Goal: Information Seeking & Learning: Learn about a topic

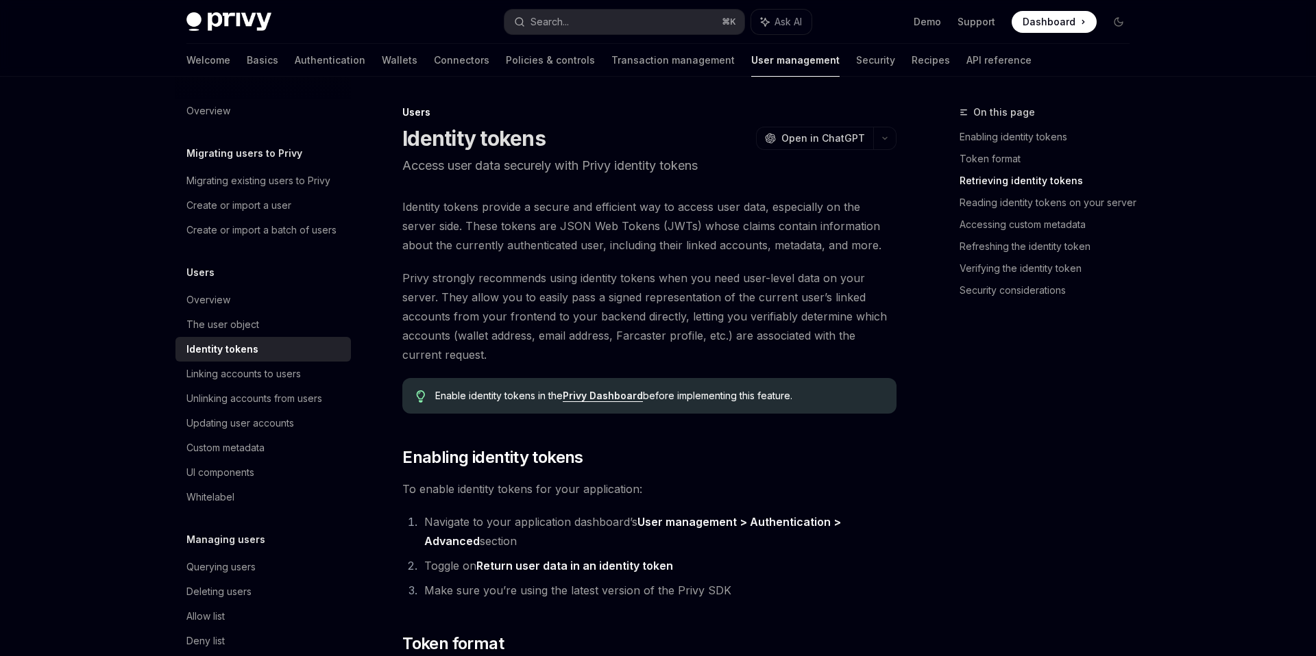
scroll to position [1357, 0]
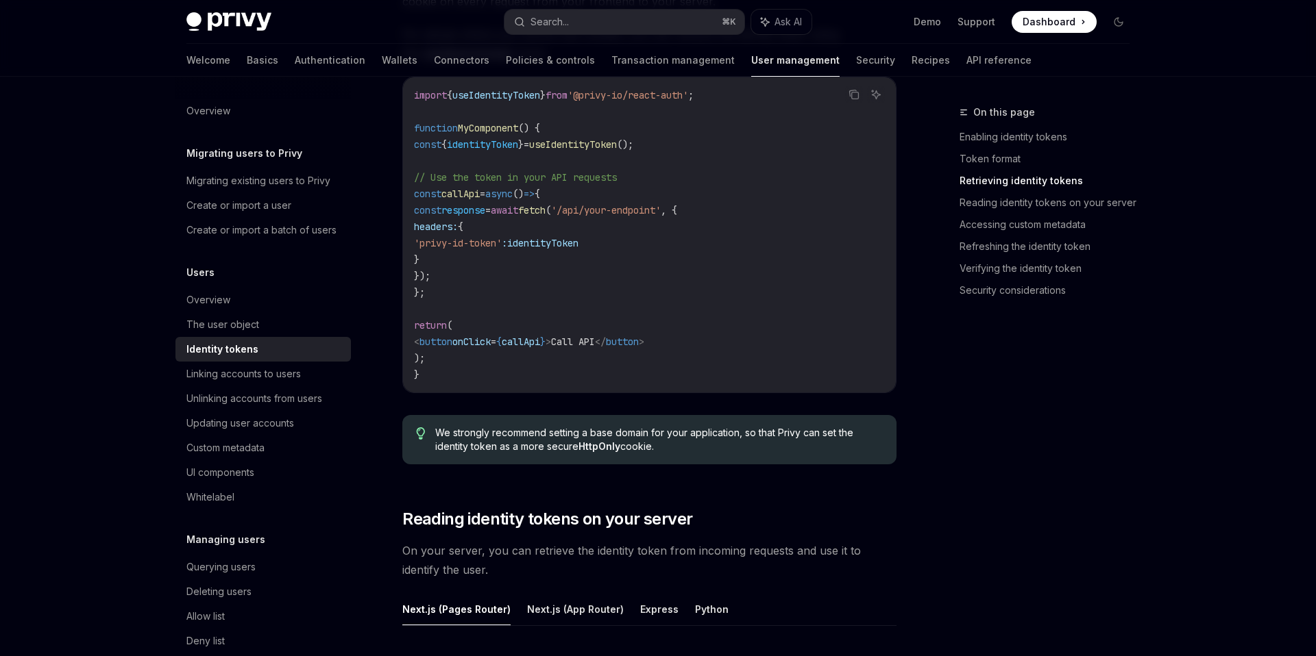
type textarea "*"
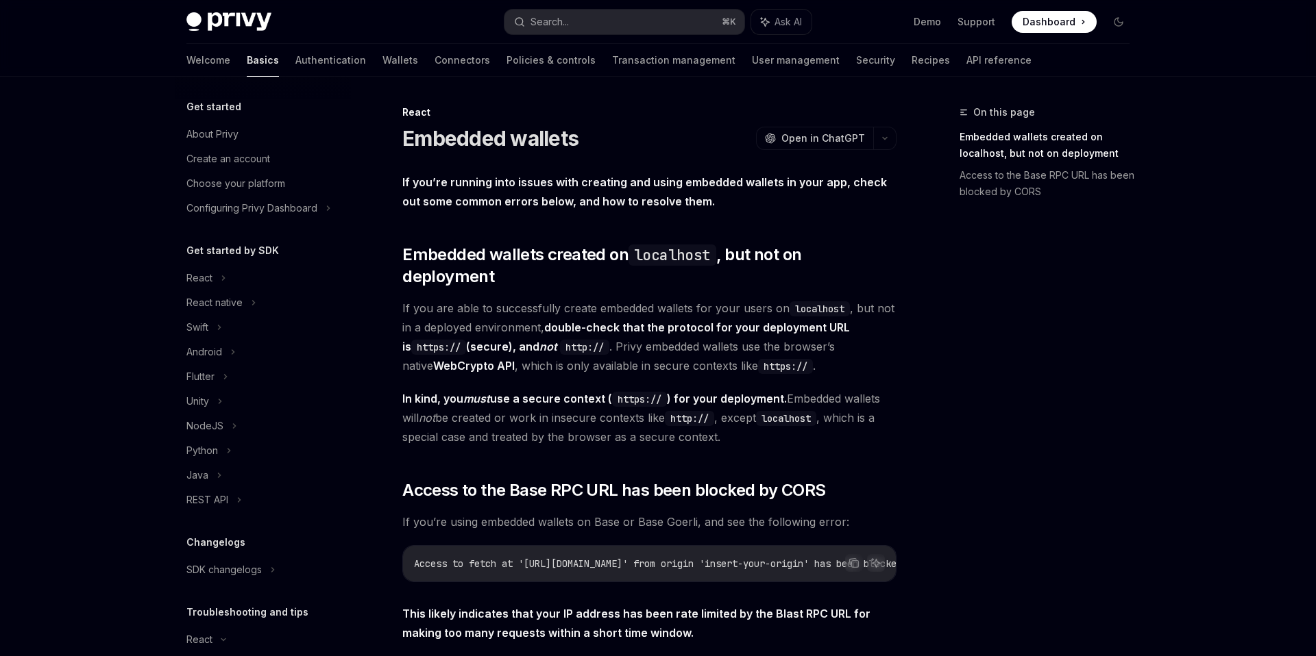
scroll to position [153, 0]
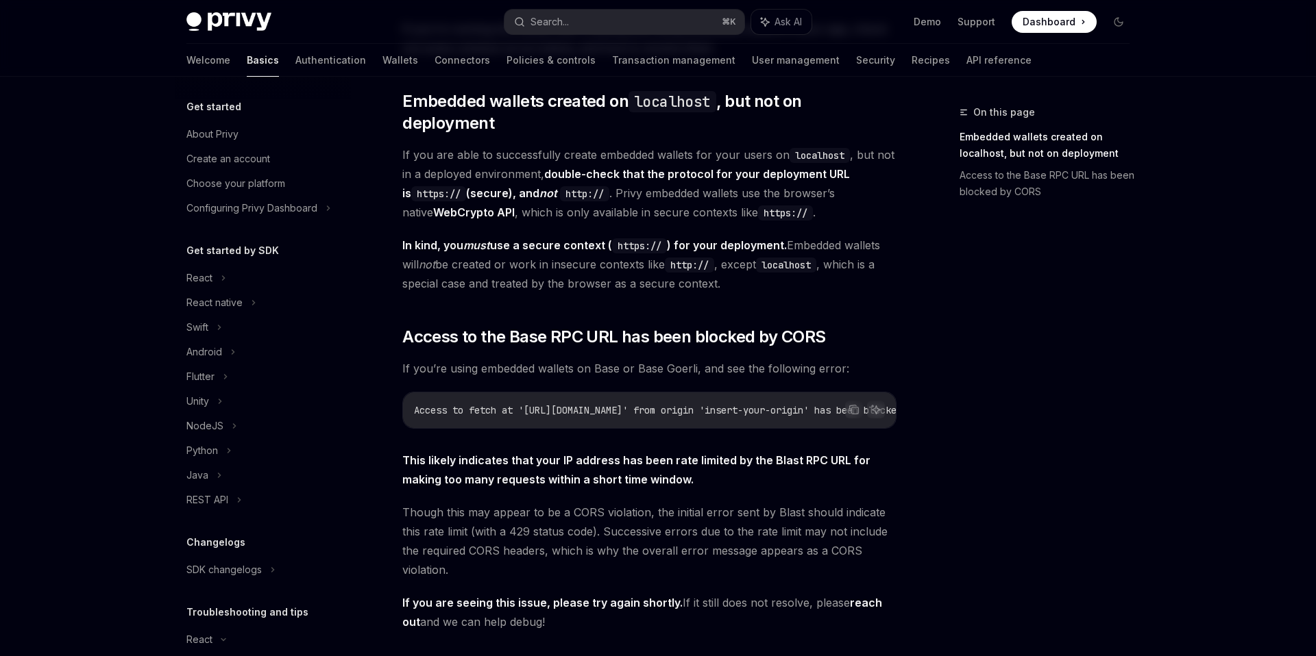
type textarea "*"
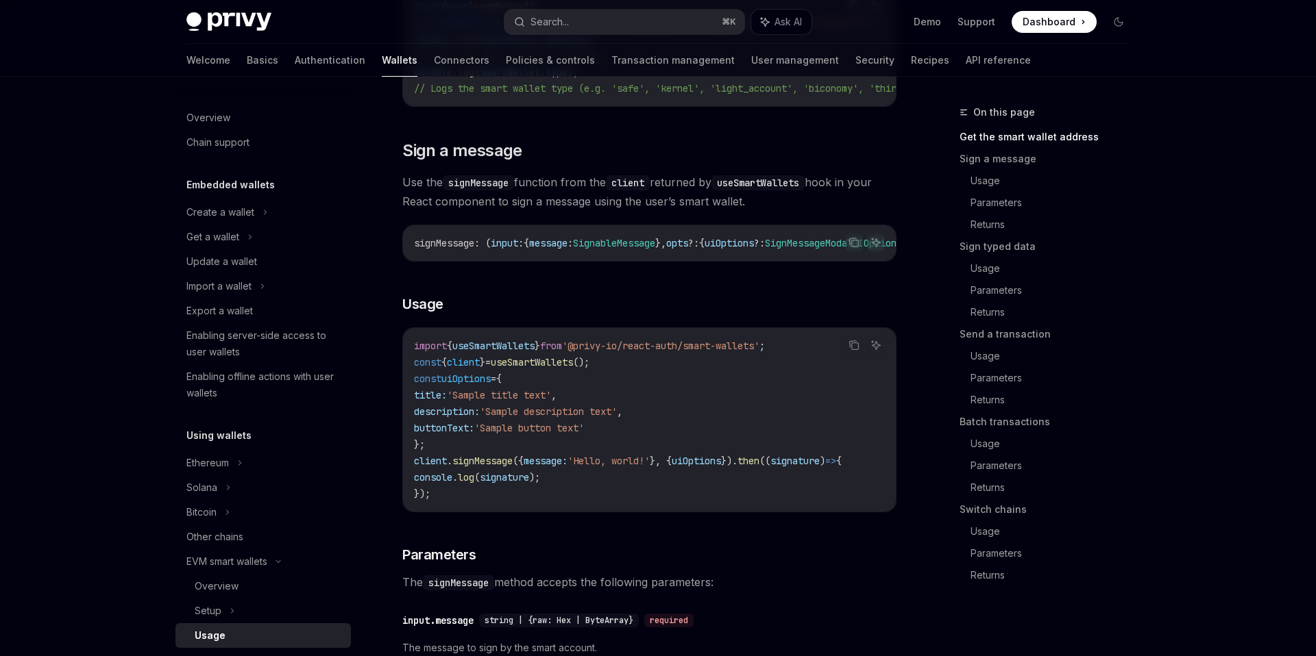
scroll to position [399, 0]
type textarea "*"
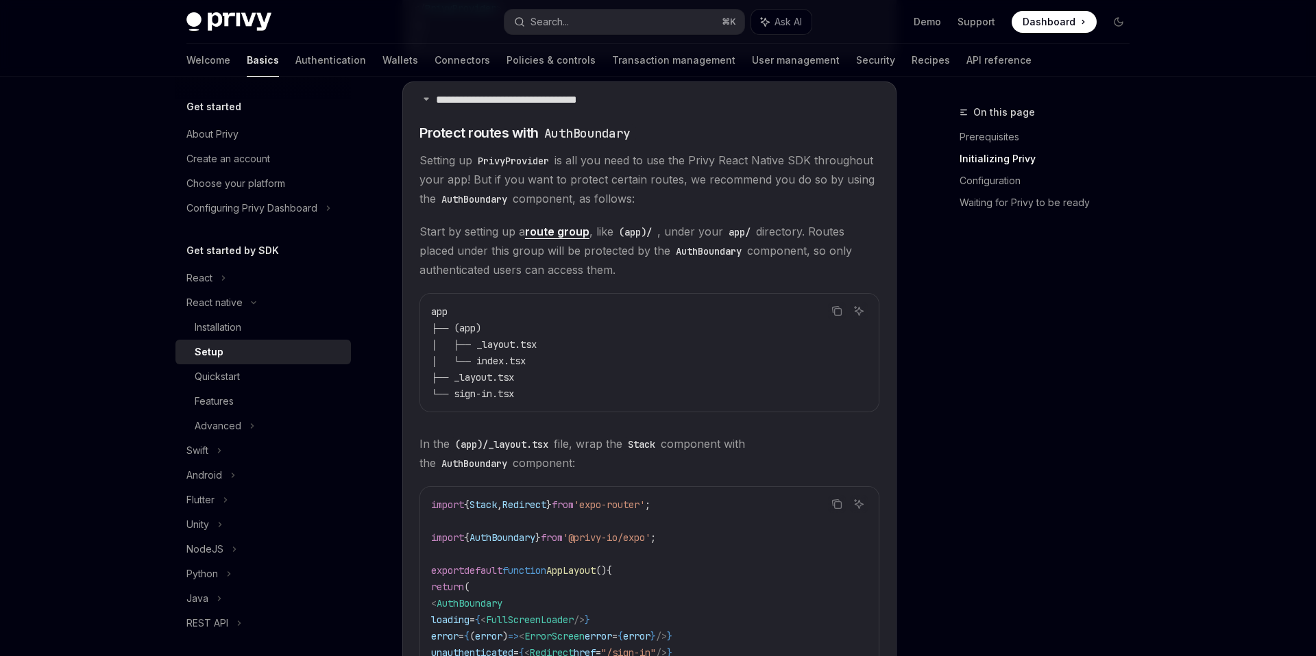
scroll to position [687, 0]
type textarea "*"
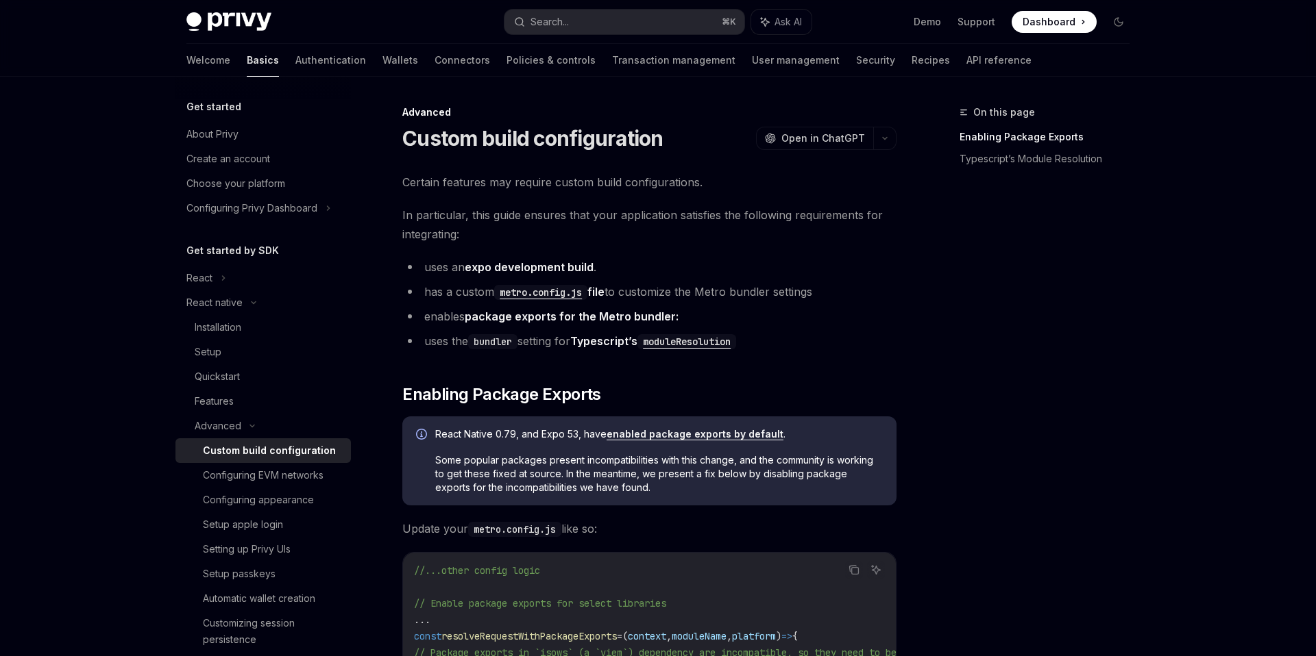
type textarea "*"
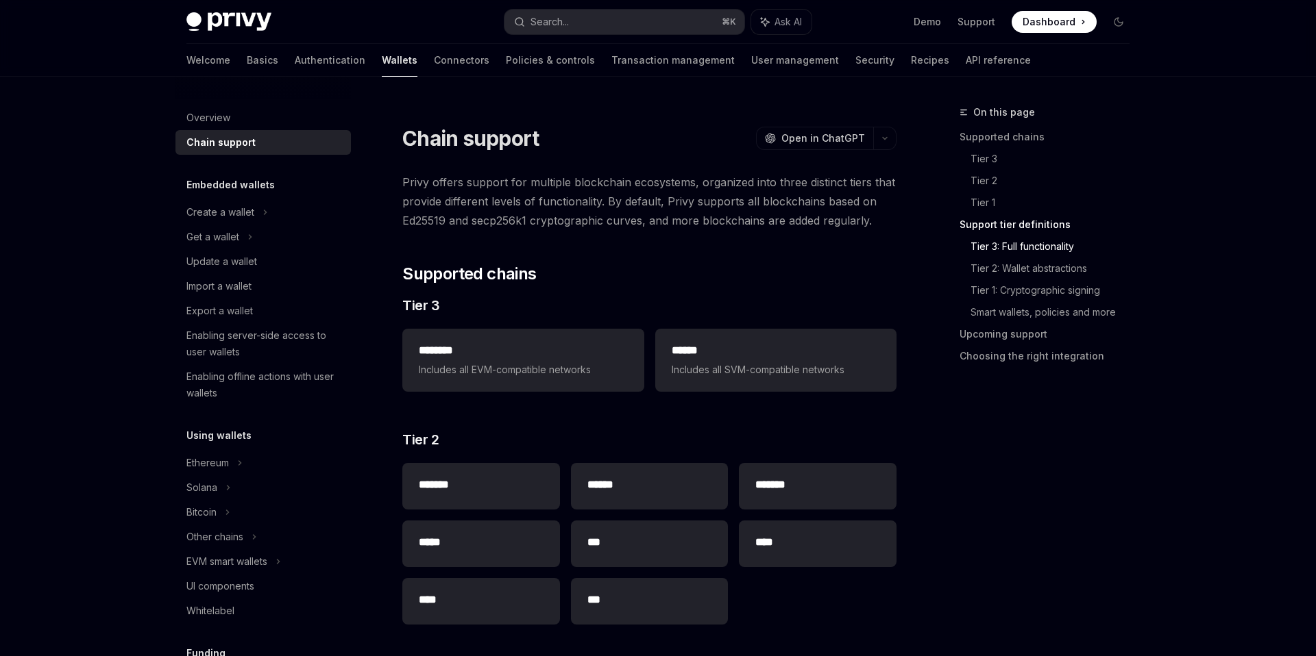
type textarea "*"
